Goal: Information Seeking & Learning: Learn about a topic

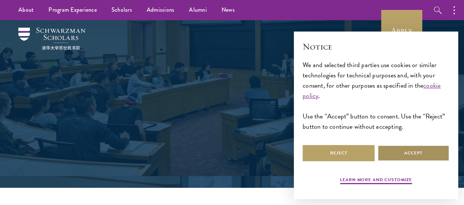
click at [410, 148] on button "Accept" at bounding box center [414, 153] width 72 height 17
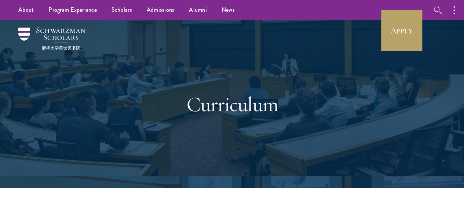
drag, startPoint x: 467, startPoint y: 8, endPoint x: 470, endPoint y: -6, distance: 13.9
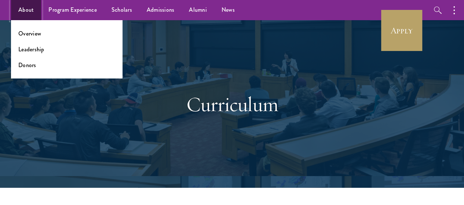
click at [22, 12] on link "About" at bounding box center [26, 10] width 30 height 20
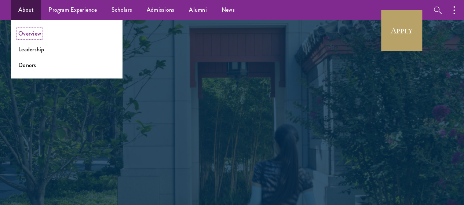
click at [34, 30] on link "Overview" at bounding box center [29, 33] width 23 height 8
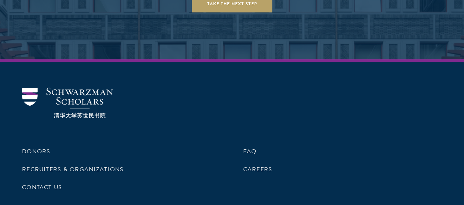
scroll to position [3025, 0]
